Goal: Information Seeking & Learning: Learn about a topic

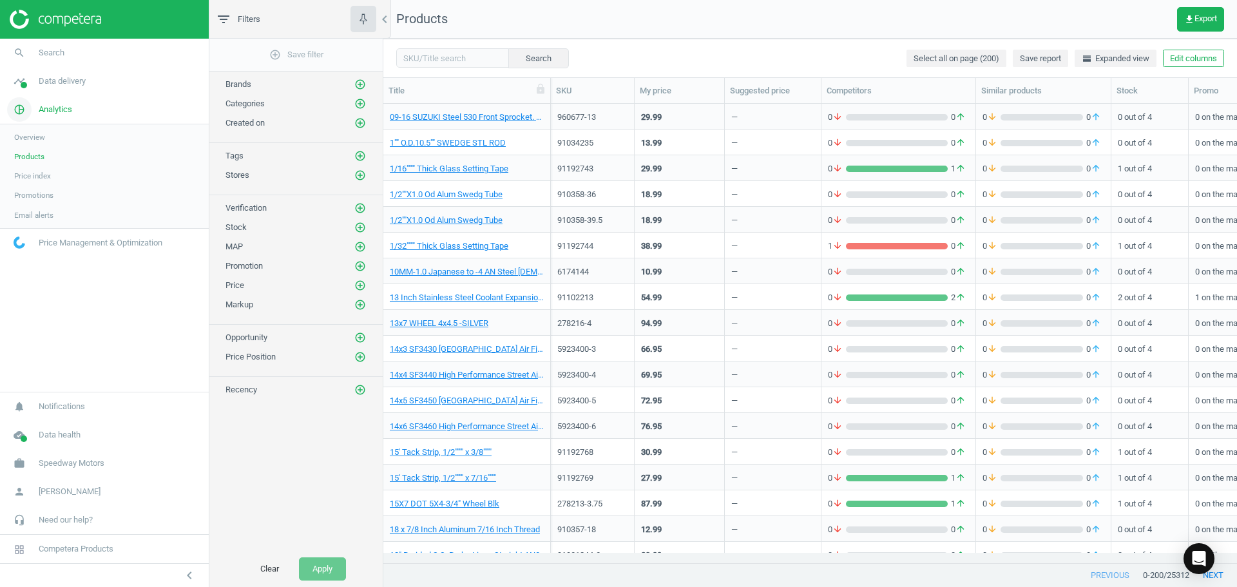
scroll to position [439, 844]
click at [31, 157] on span "Products" at bounding box center [29, 156] width 30 height 10
click at [60, 86] on span "Data delivery" at bounding box center [62, 81] width 47 height 12
click at [26, 114] on span "Overview" at bounding box center [29, 109] width 31 height 10
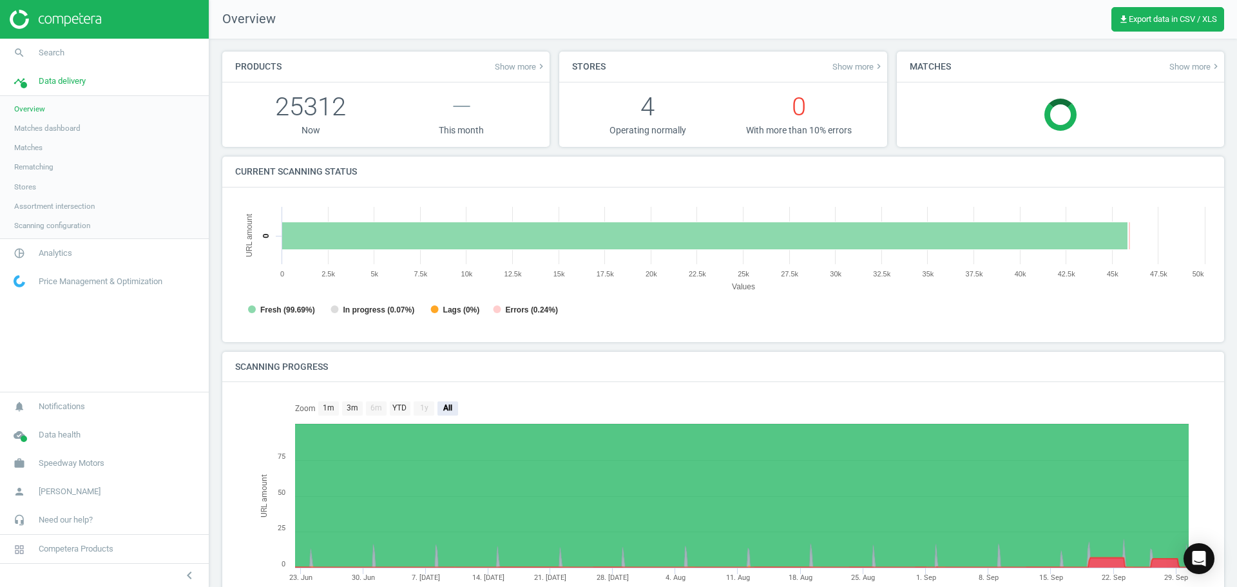
scroll to position [6, 6]
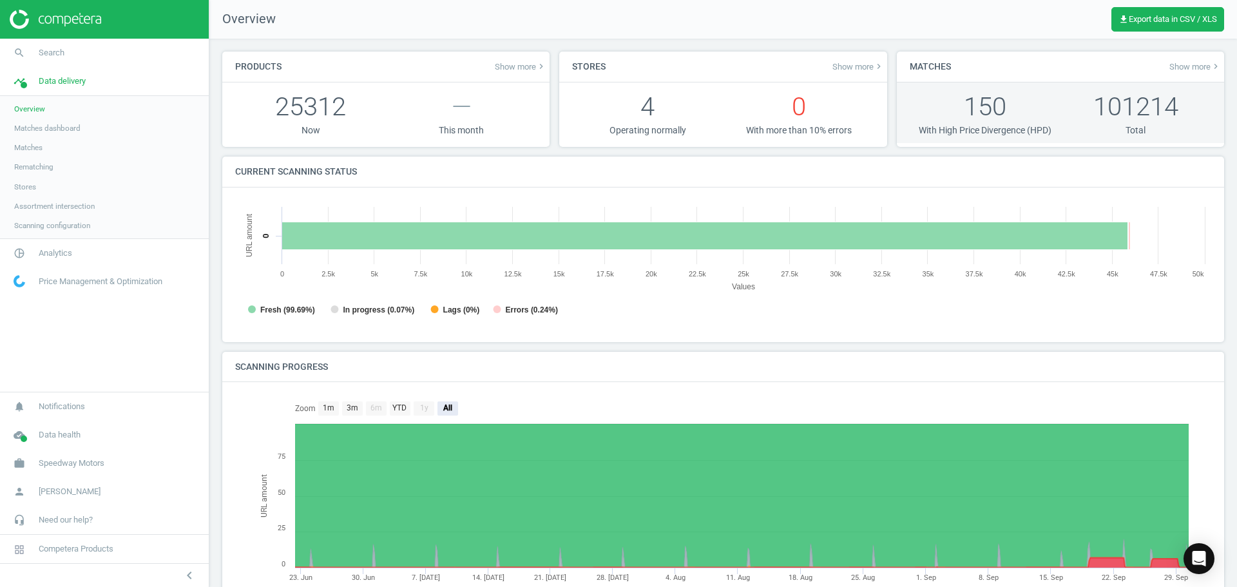
click at [969, 115] on p "150" at bounding box center [985, 106] width 151 height 35
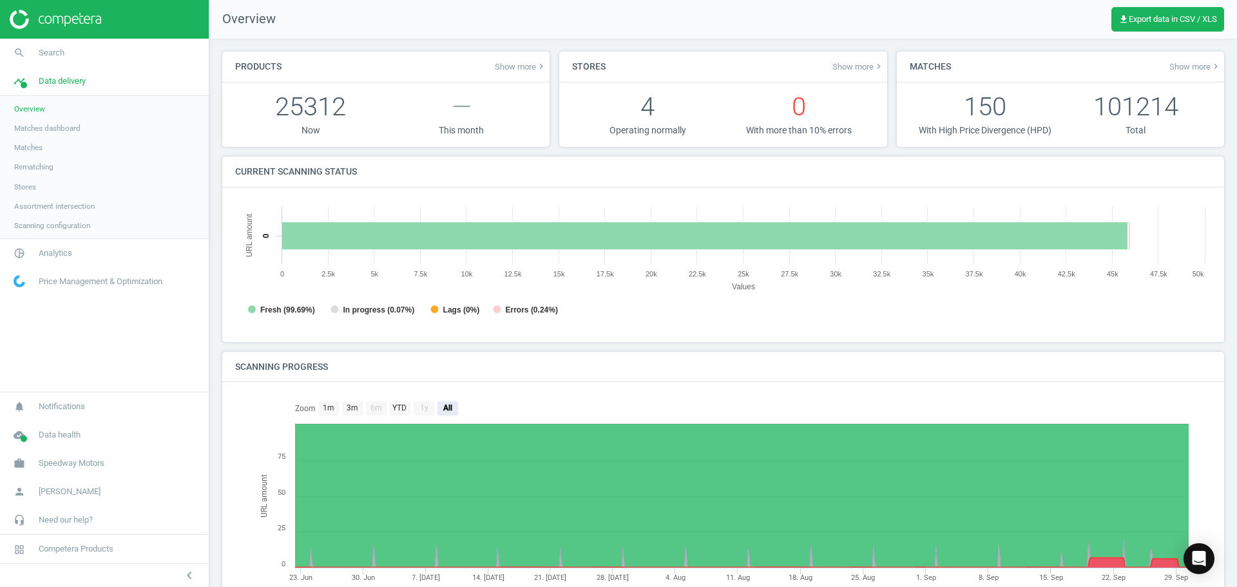
click at [1178, 68] on span "Show more keyboard_arrow_right" at bounding box center [1195, 66] width 52 height 10
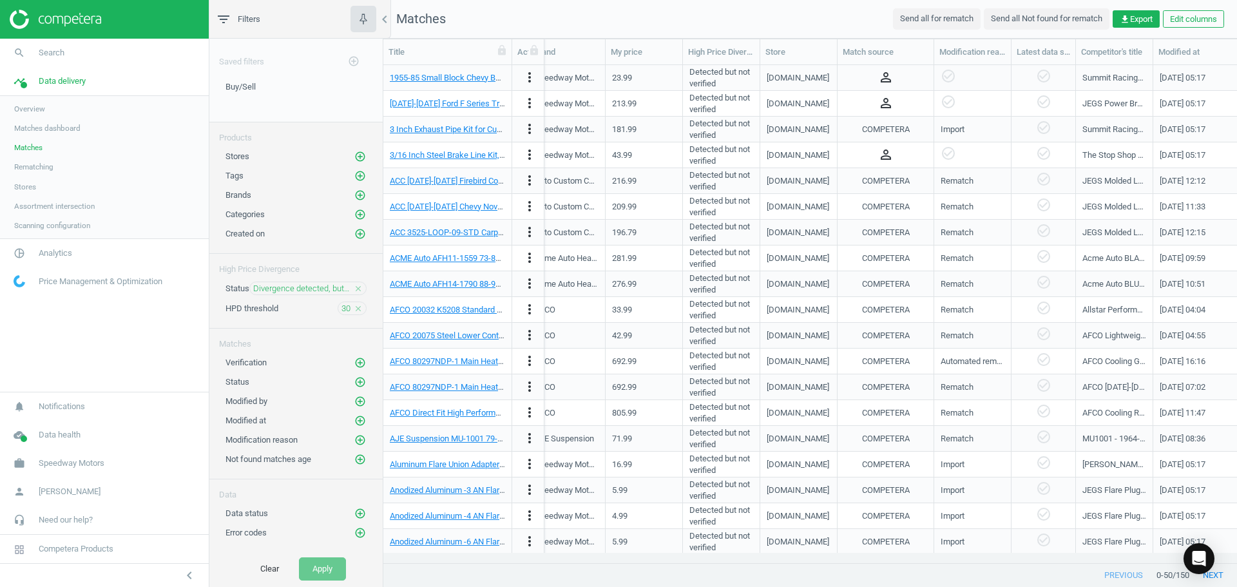
scroll to position [0, 1341]
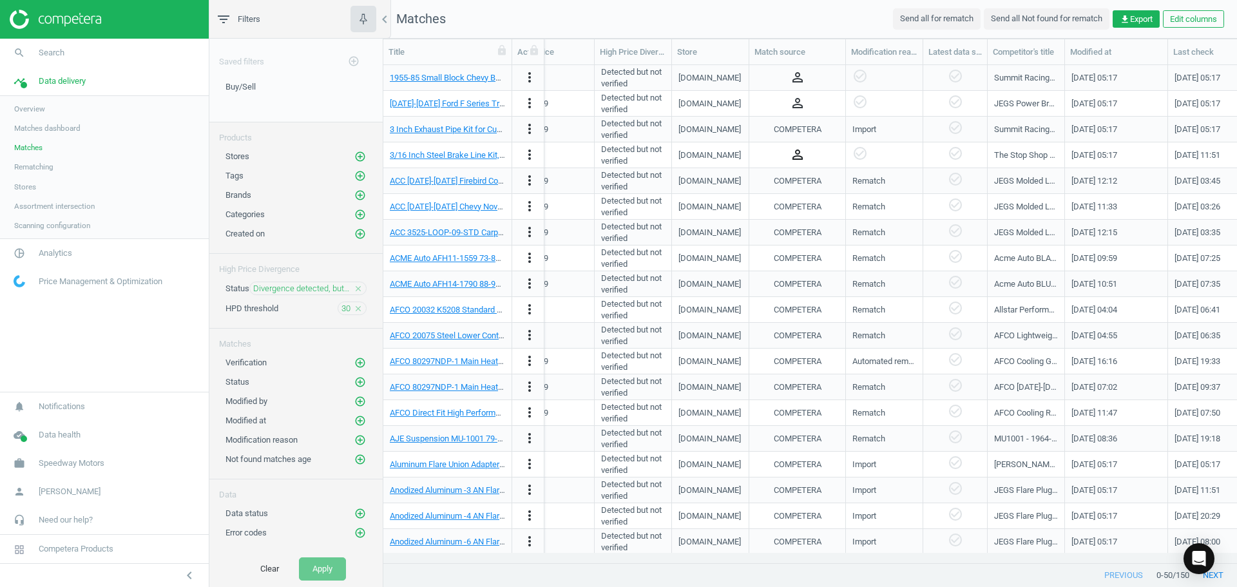
click at [795, 157] on icon "person_outline" at bounding box center [797, 154] width 15 height 15
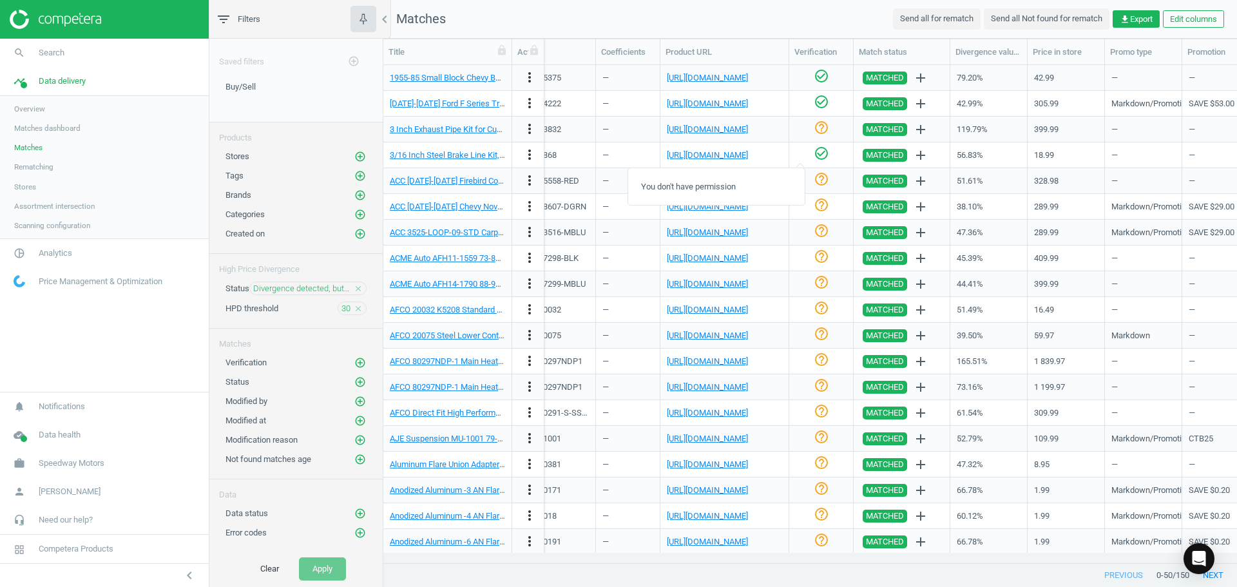
scroll to position [0, 0]
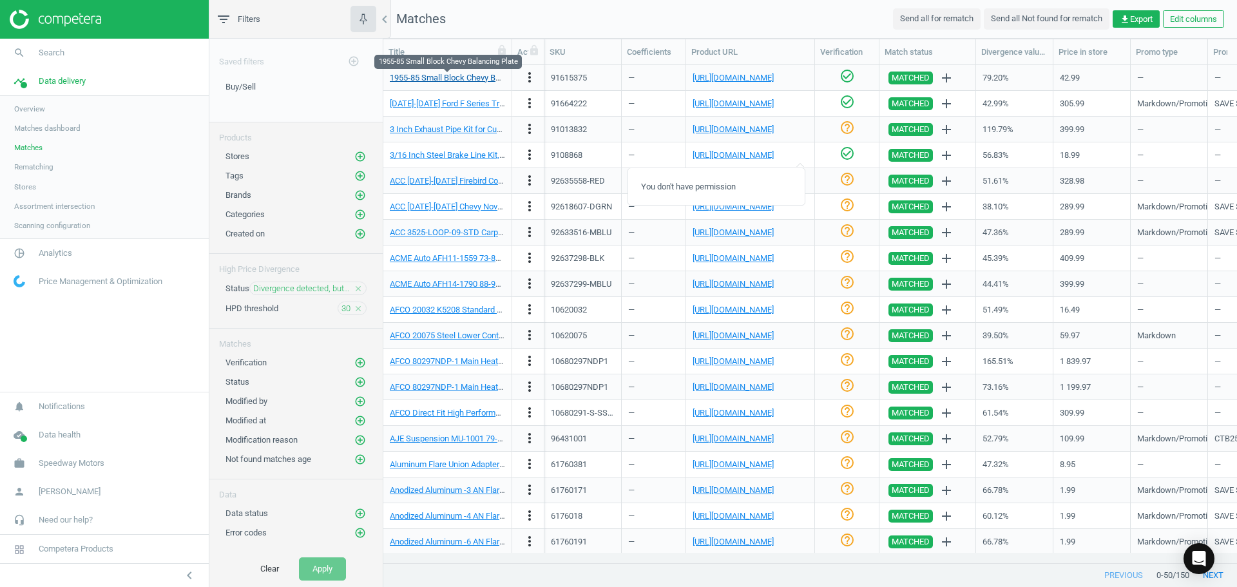
click at [463, 78] on link "1955-85 Small Block Chevy Balancing Plate" at bounding box center [468, 78] width 157 height 10
click at [762, 77] on link "[URL][DOMAIN_NAME]" at bounding box center [733, 78] width 81 height 10
click at [447, 80] on link "1955-85 Small Block Chevy Balancing Plate" at bounding box center [468, 78] width 157 height 10
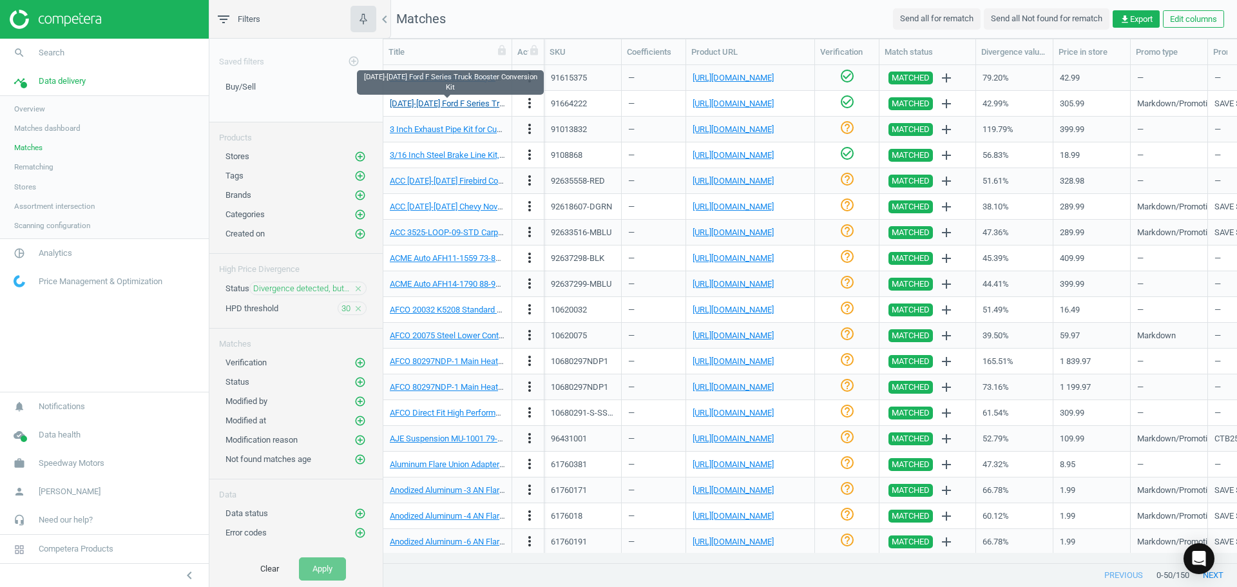
click at [452, 101] on link "[DATE]-[DATE] Ford F Series Truck Booster Conversion Kit" at bounding box center [493, 104] width 207 height 10
click at [470, 130] on link "3 Inch Exhaust Pipe Kit for Custom Mandrel Bent Tubing System" at bounding box center [506, 129] width 232 height 10
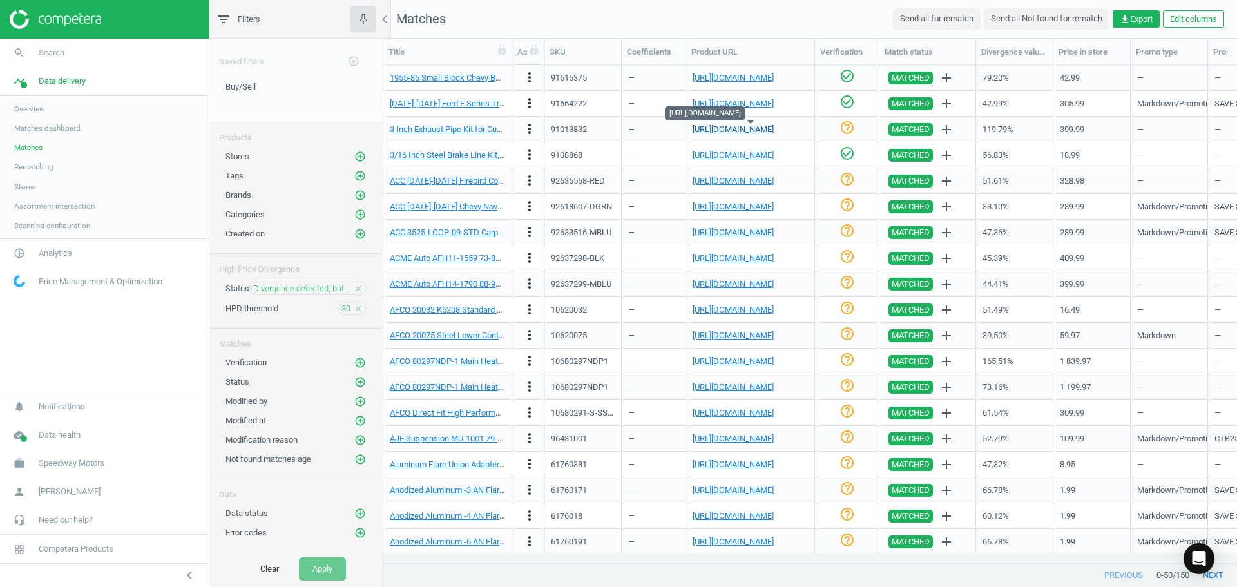
click at [729, 126] on link "[URL][DOMAIN_NAME]" at bounding box center [733, 129] width 81 height 10
click at [470, 130] on link "3 Inch Exhaust Pipe Kit for Custom Mandrel Bent Tubing System" at bounding box center [506, 129] width 232 height 10
click at [724, 135] on div "[URL][DOMAIN_NAME]" at bounding box center [733, 130] width 81 height 12
click at [724, 130] on link "[URL][DOMAIN_NAME]" at bounding box center [733, 129] width 81 height 10
